Goal: Task Accomplishment & Management: Manage account settings

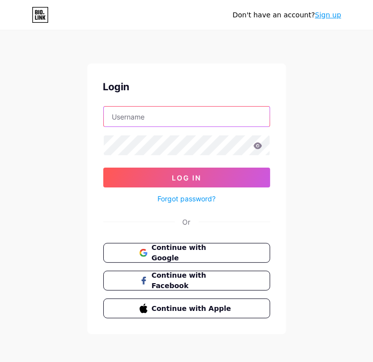
click at [165, 119] on input "text" at bounding box center [187, 117] width 166 height 20
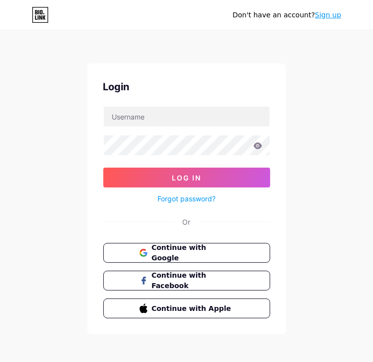
click at [62, 104] on div "Don't have an account? Sign up Login Log In Forgot password? Or Continue with G…" at bounding box center [186, 183] width 373 height 366
click at [202, 249] on span "Continue with Google" at bounding box center [192, 253] width 83 height 21
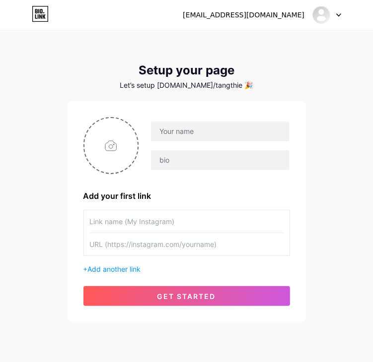
click at [337, 18] on div at bounding box center [326, 15] width 29 height 18
click at [288, 65] on li "Logout" at bounding box center [278, 67] width 123 height 27
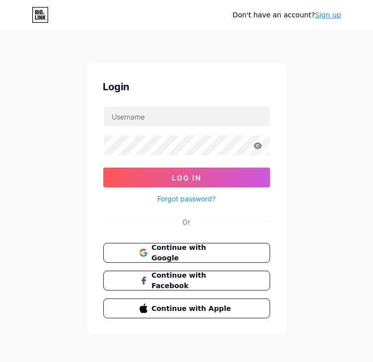
click at [73, 108] on div "Don't have an account? Sign up Login Log In Forgot password? Or Continue with G…" at bounding box center [186, 183] width 373 height 366
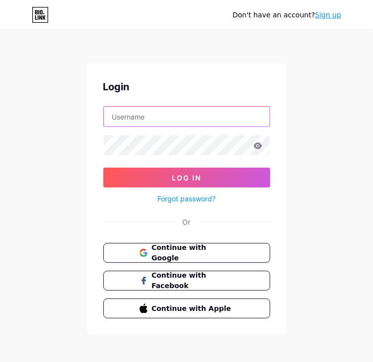
click at [157, 112] on input "text" at bounding box center [187, 117] width 166 height 20
click at [164, 113] on input "text" at bounding box center [187, 117] width 166 height 20
type input "p"
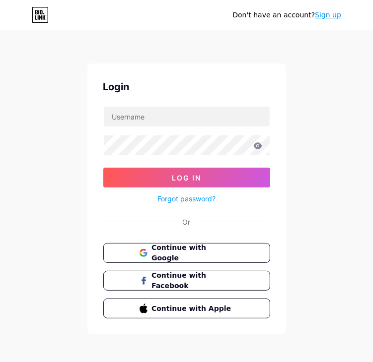
click at [326, 143] on div "Don't have an account? Sign up Login Log In Forgot password? Or Continue with G…" at bounding box center [186, 183] width 373 height 366
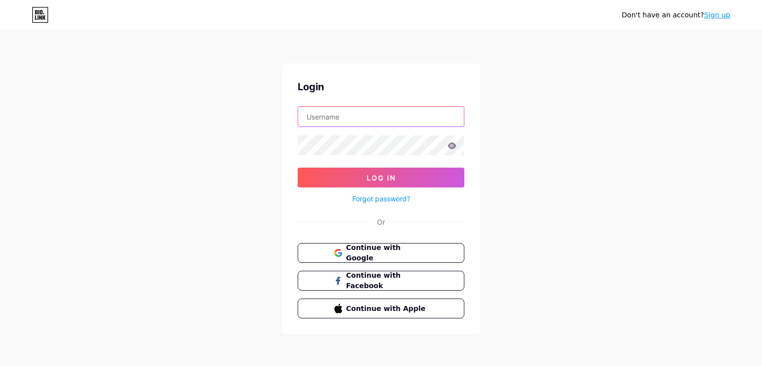
click at [380, 120] on input "text" at bounding box center [381, 117] width 166 height 20
drag, startPoint x: 448, startPoint y: 44, endPoint x: 439, endPoint y: 75, distance: 32.7
click at [380, 44] on div "Don't have an account? Sign up Login Log In Forgot password? Or Continue with G…" at bounding box center [381, 183] width 762 height 366
click at [376, 250] on span "Continue with Google" at bounding box center [386, 253] width 83 height 21
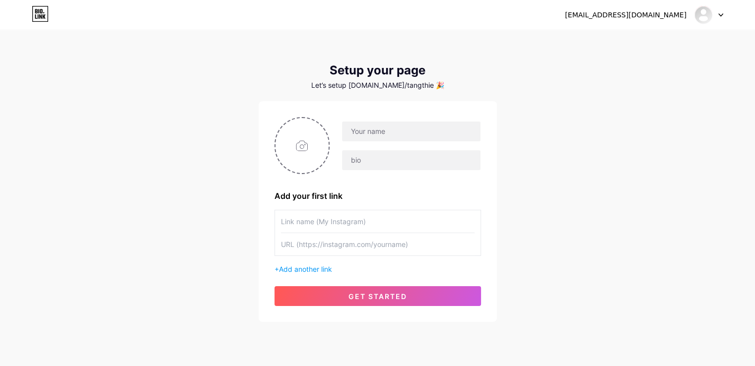
click at [534, 159] on div "thientang999@gmail.com Dashboard Logout Setup your page Let’s setup bio.link/ta…" at bounding box center [377, 177] width 755 height 354
